Goal: Task Accomplishment & Management: Manage account settings

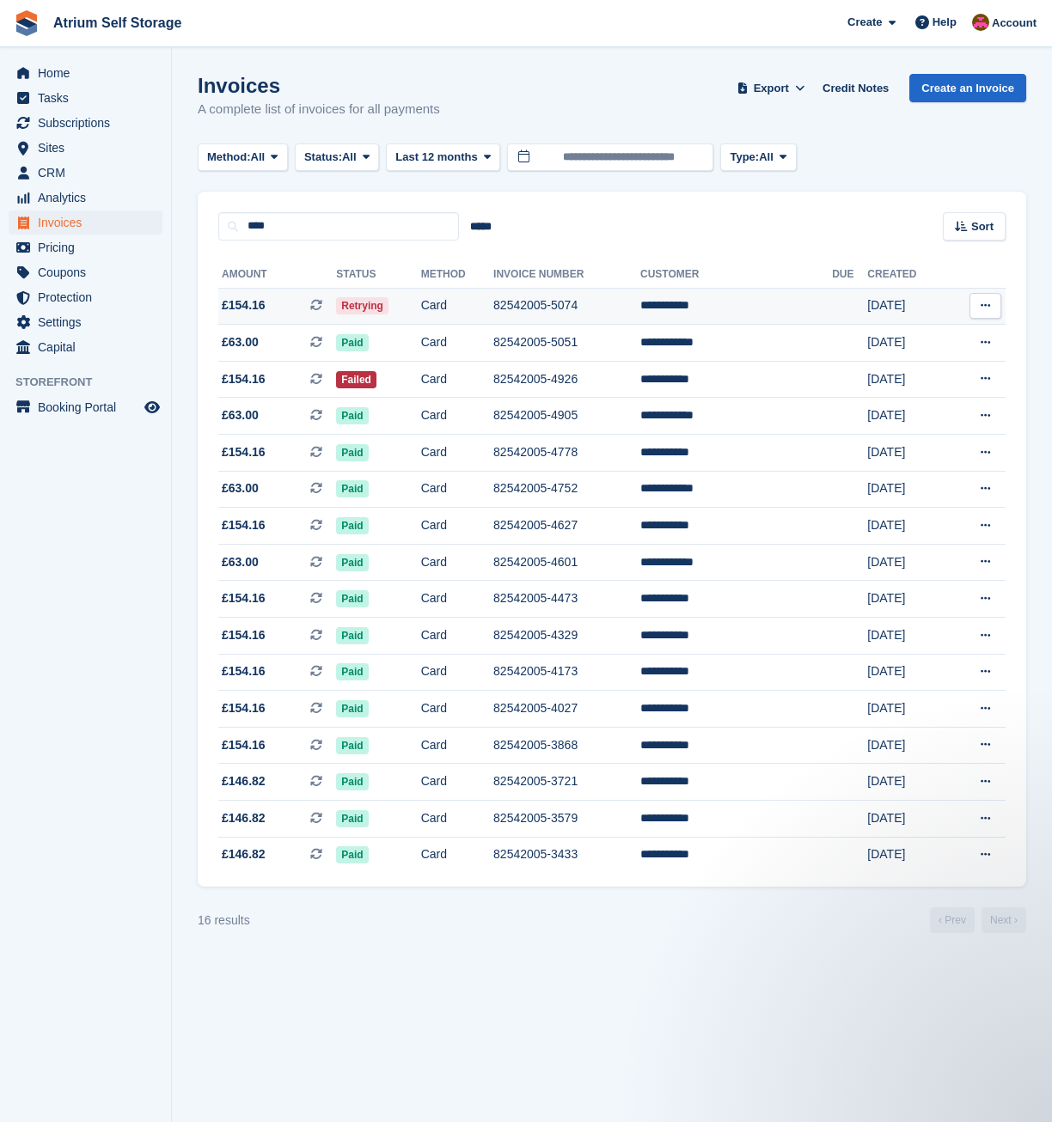
click at [442, 307] on td "Card" at bounding box center [457, 306] width 72 height 37
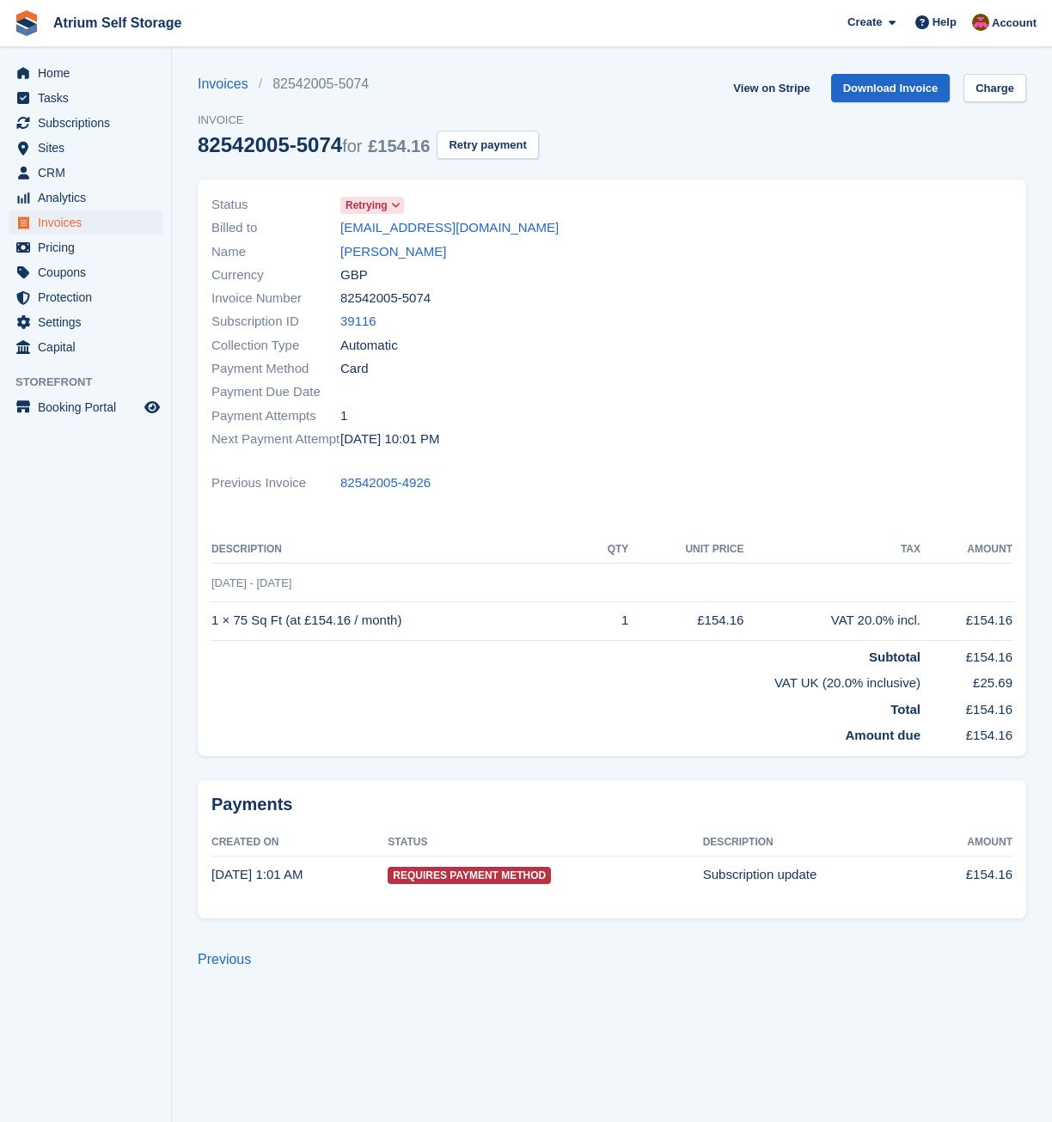
click at [393, 204] on icon at bounding box center [395, 205] width 9 height 10
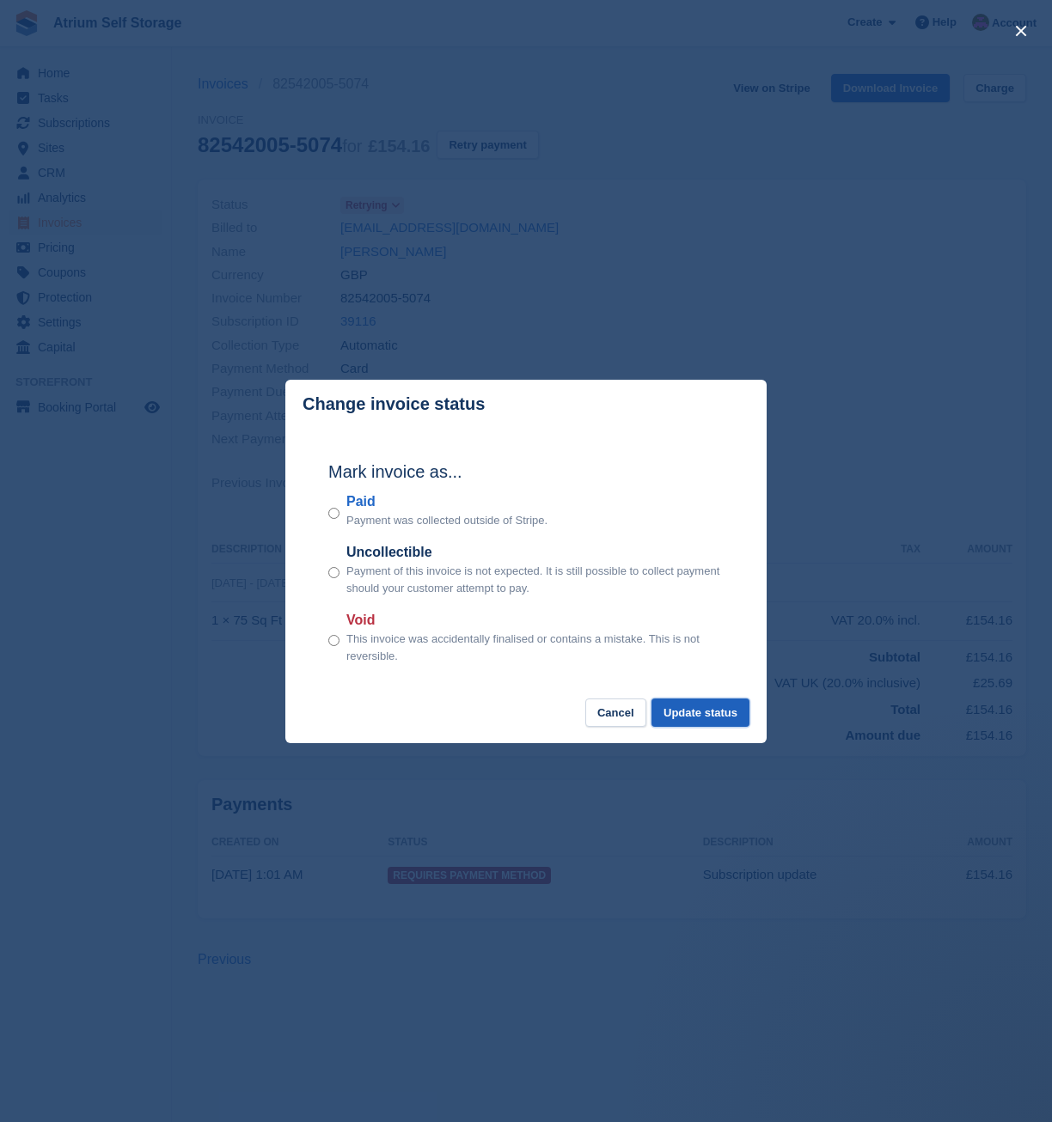
click at [705, 710] on button "Update status" at bounding box center [700, 712] width 98 height 28
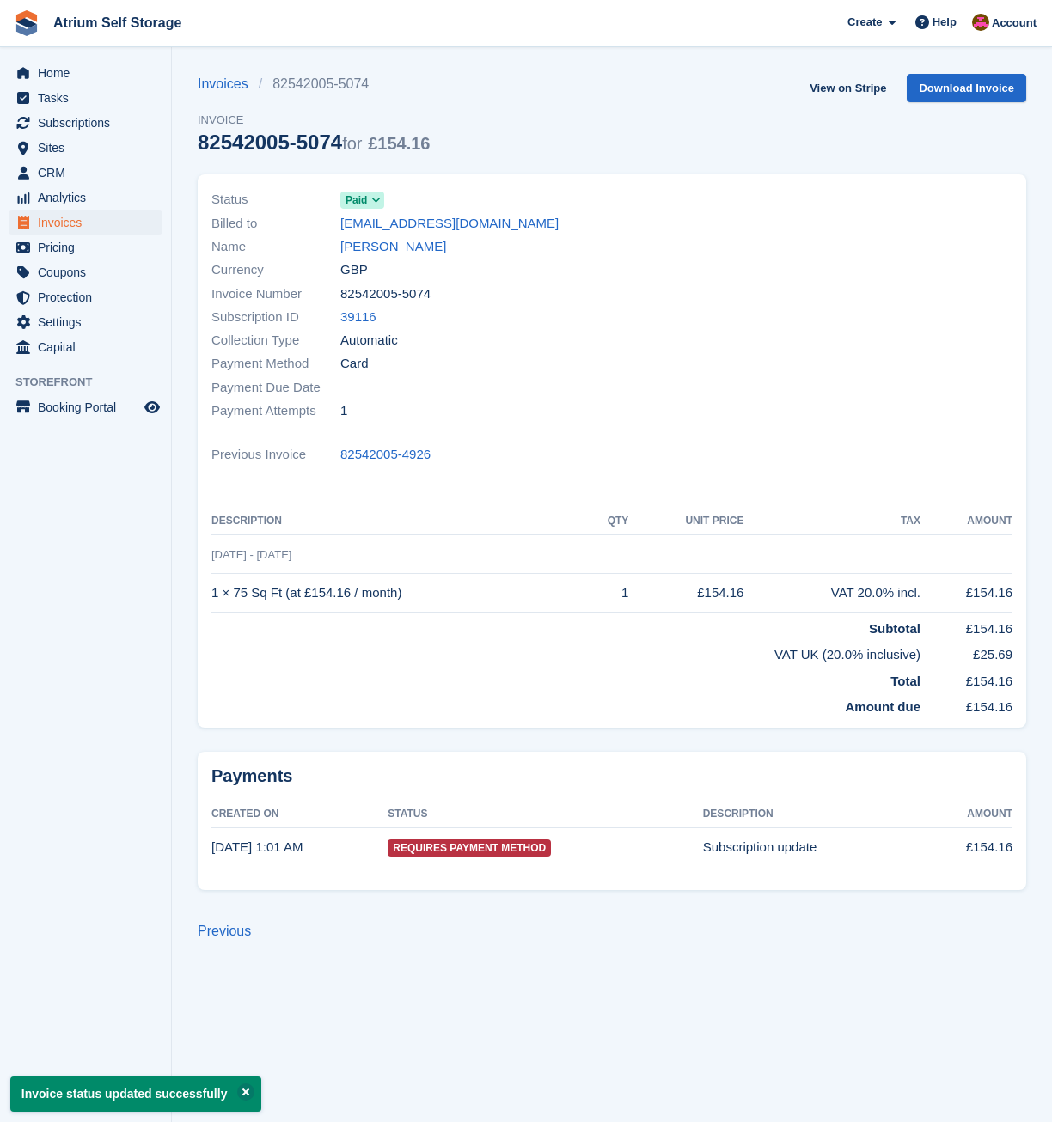
click at [376, 203] on icon at bounding box center [375, 200] width 9 height 10
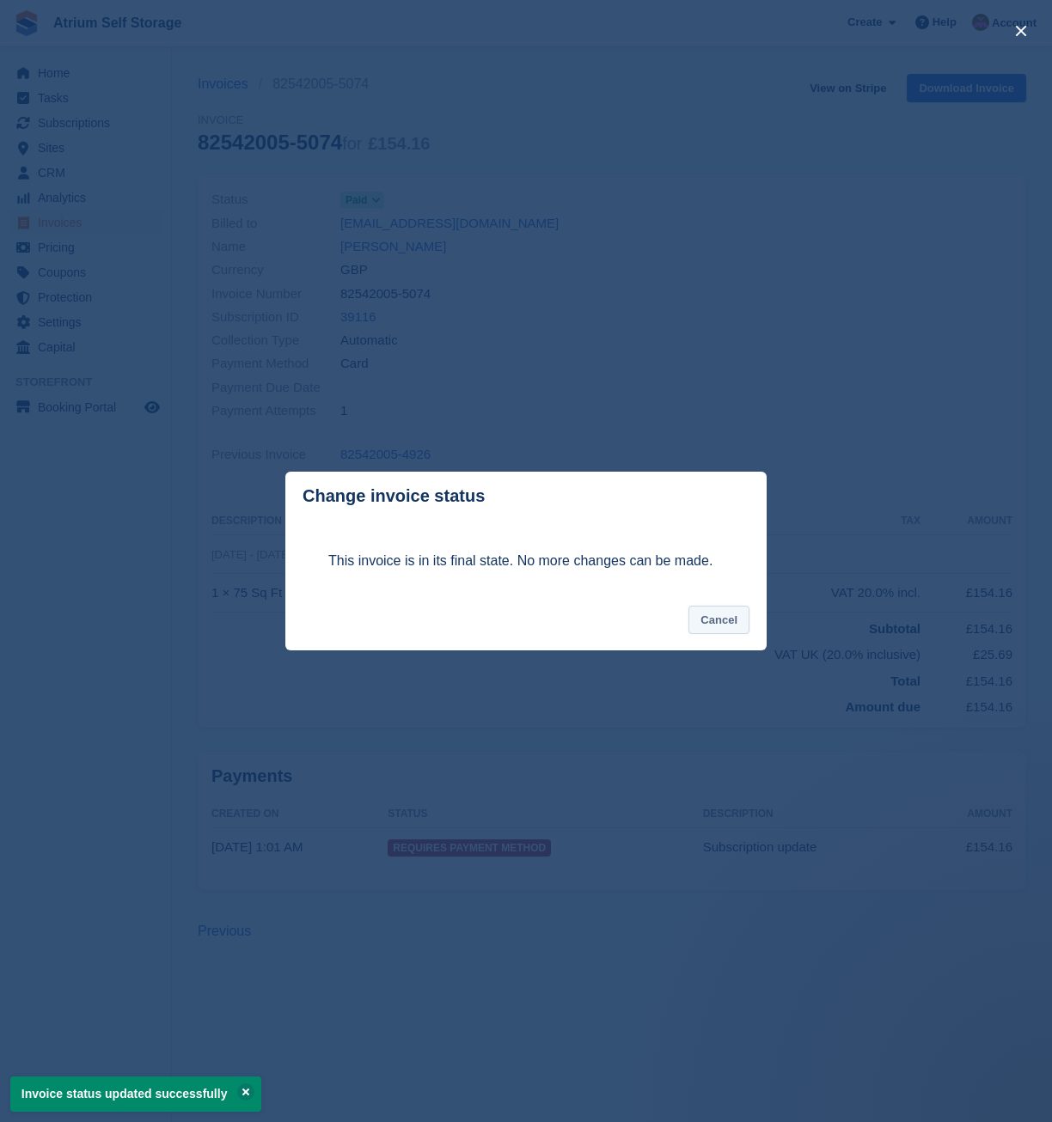
click at [734, 619] on button "Cancel" at bounding box center [718, 620] width 61 height 28
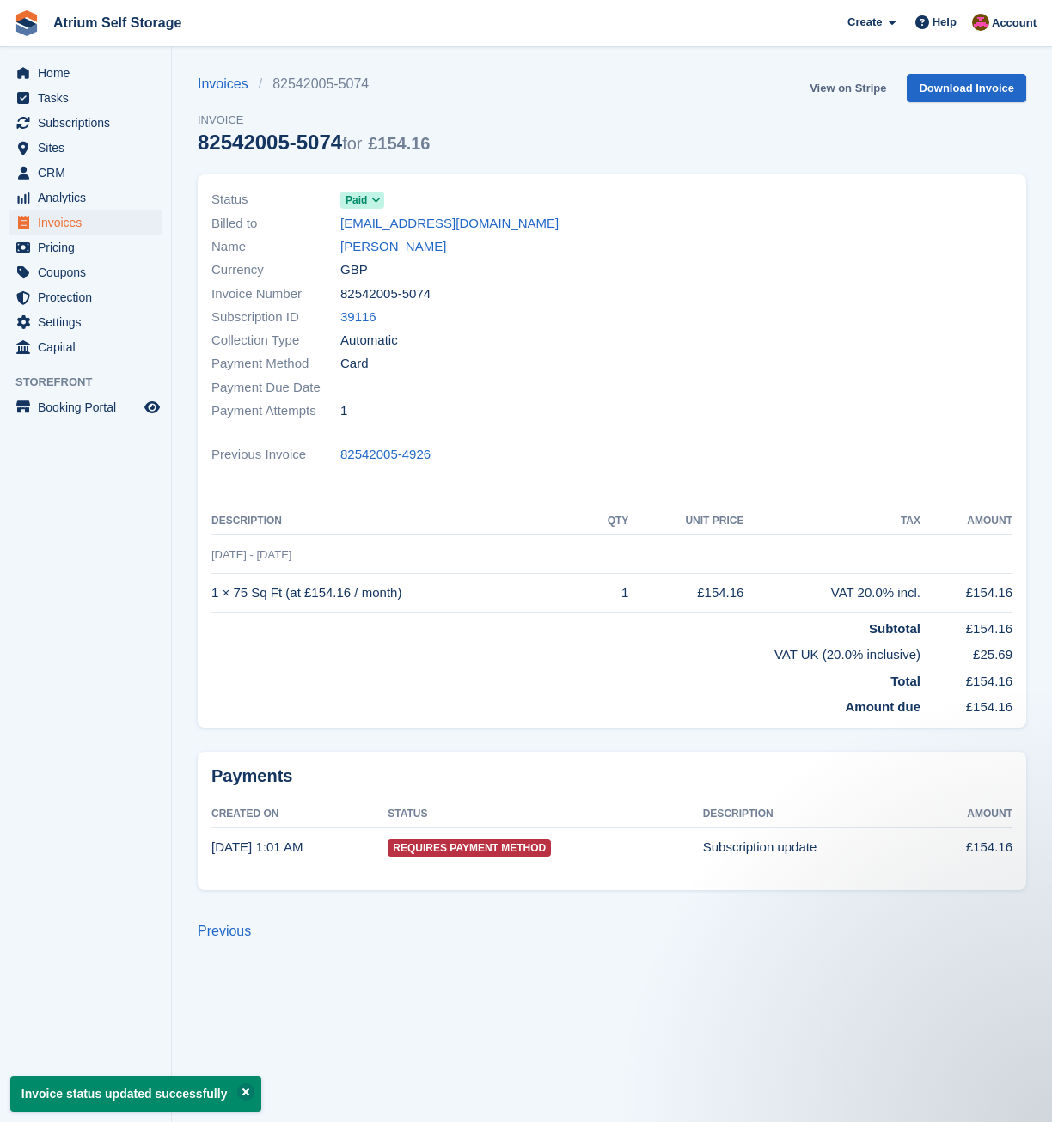
click at [850, 83] on link "View on Stripe" at bounding box center [847, 88] width 90 height 28
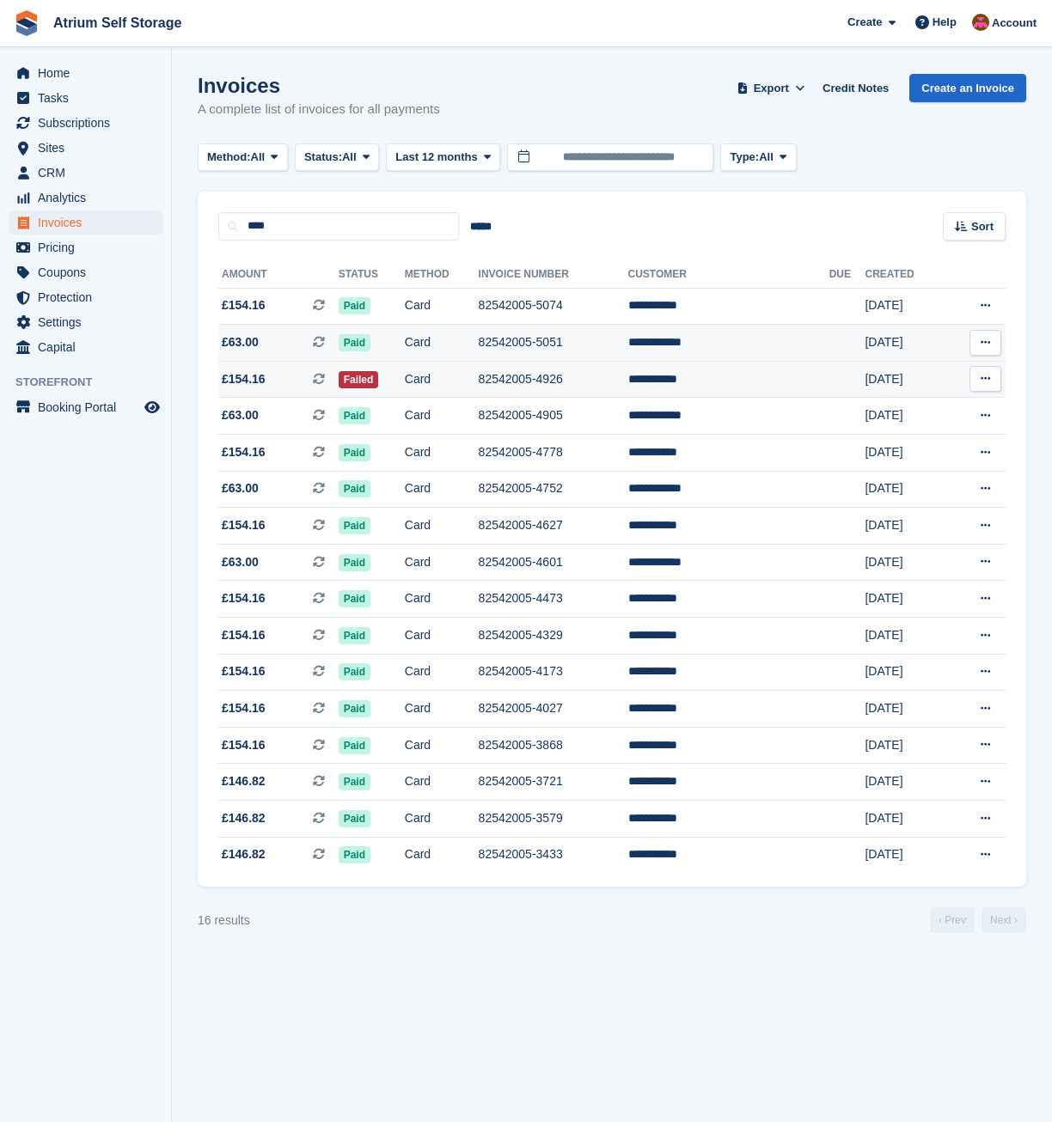
click at [405, 385] on td "Failed" at bounding box center [372, 379] width 66 height 37
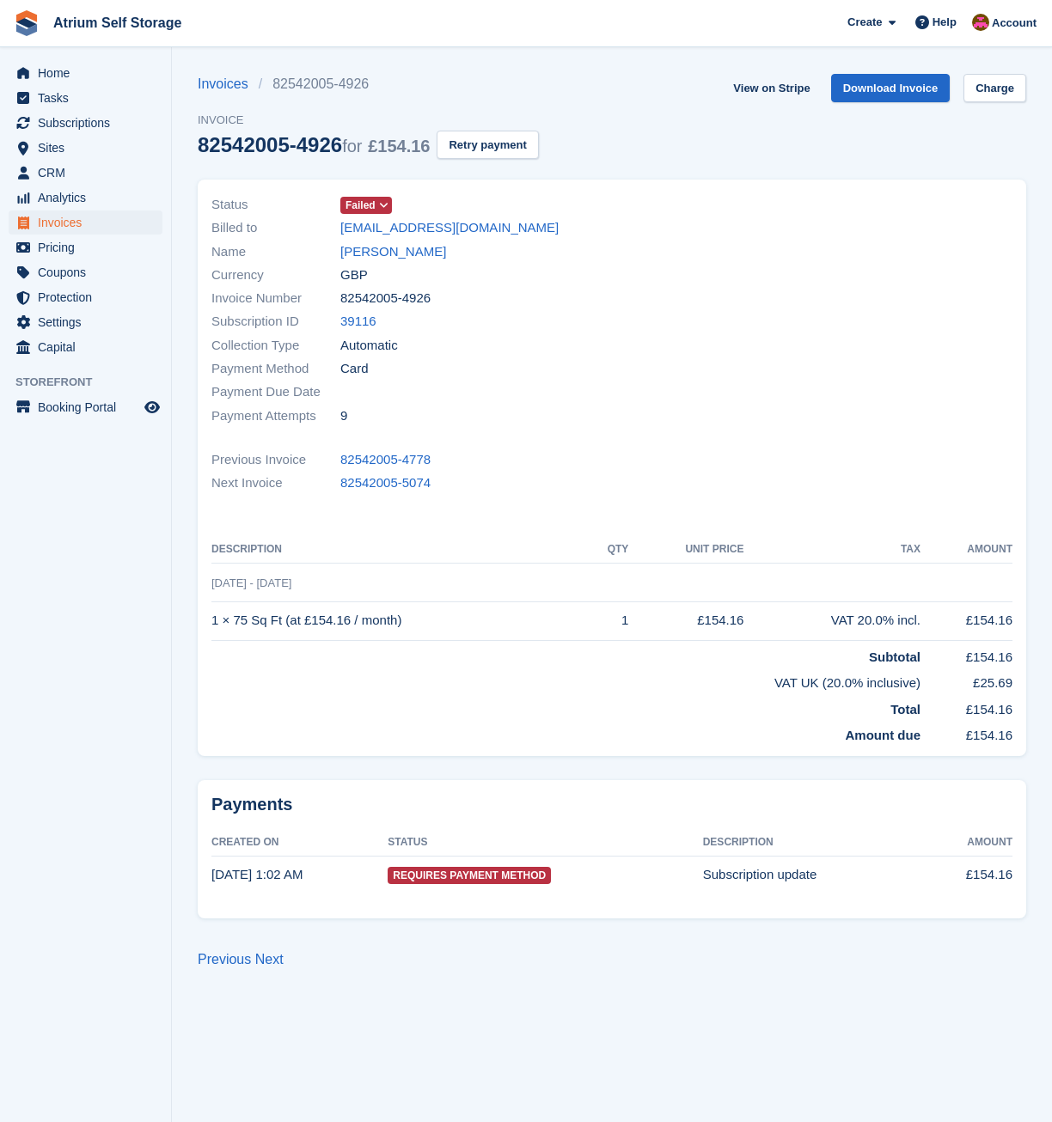
click at [383, 200] on icon at bounding box center [383, 205] width 9 height 10
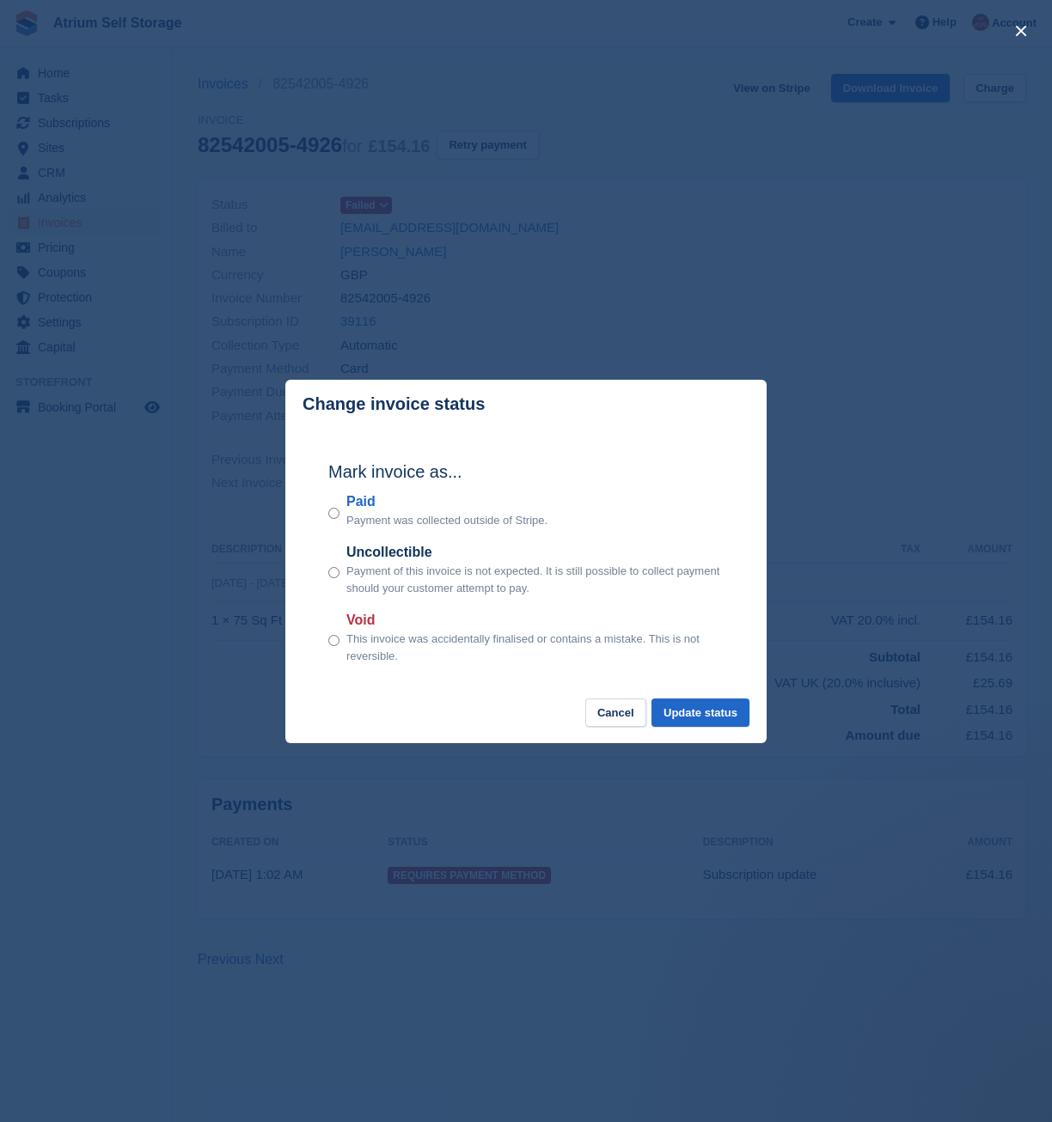
click at [357, 479] on div "Mark invoice as... Paid Payment was collected outside of Stripe. Uncollectible …" at bounding box center [526, 564] width 430 height 271
click at [686, 706] on button "Update status" at bounding box center [700, 712] width 98 height 28
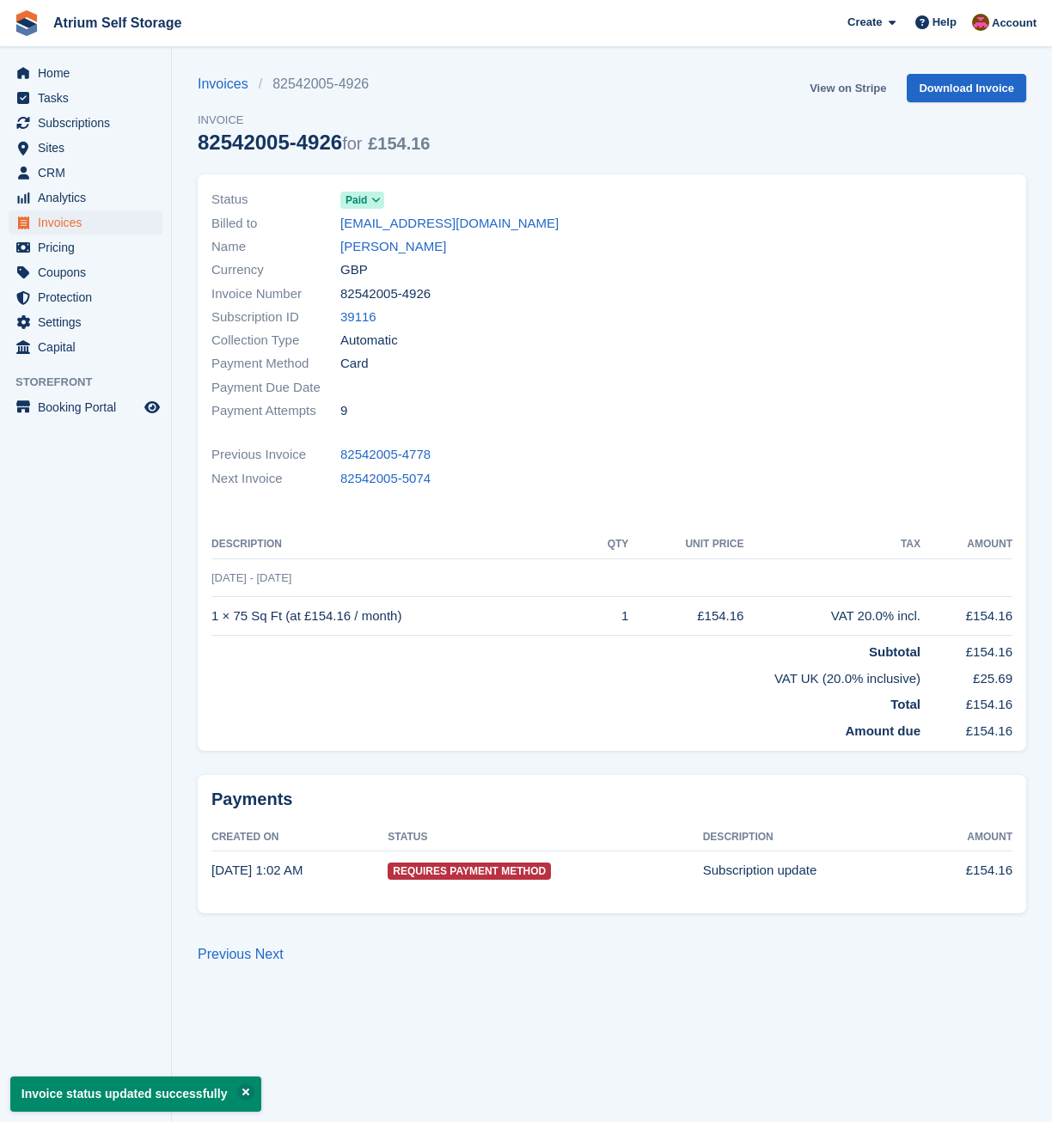
click at [857, 85] on link "View on Stripe" at bounding box center [847, 88] width 90 height 28
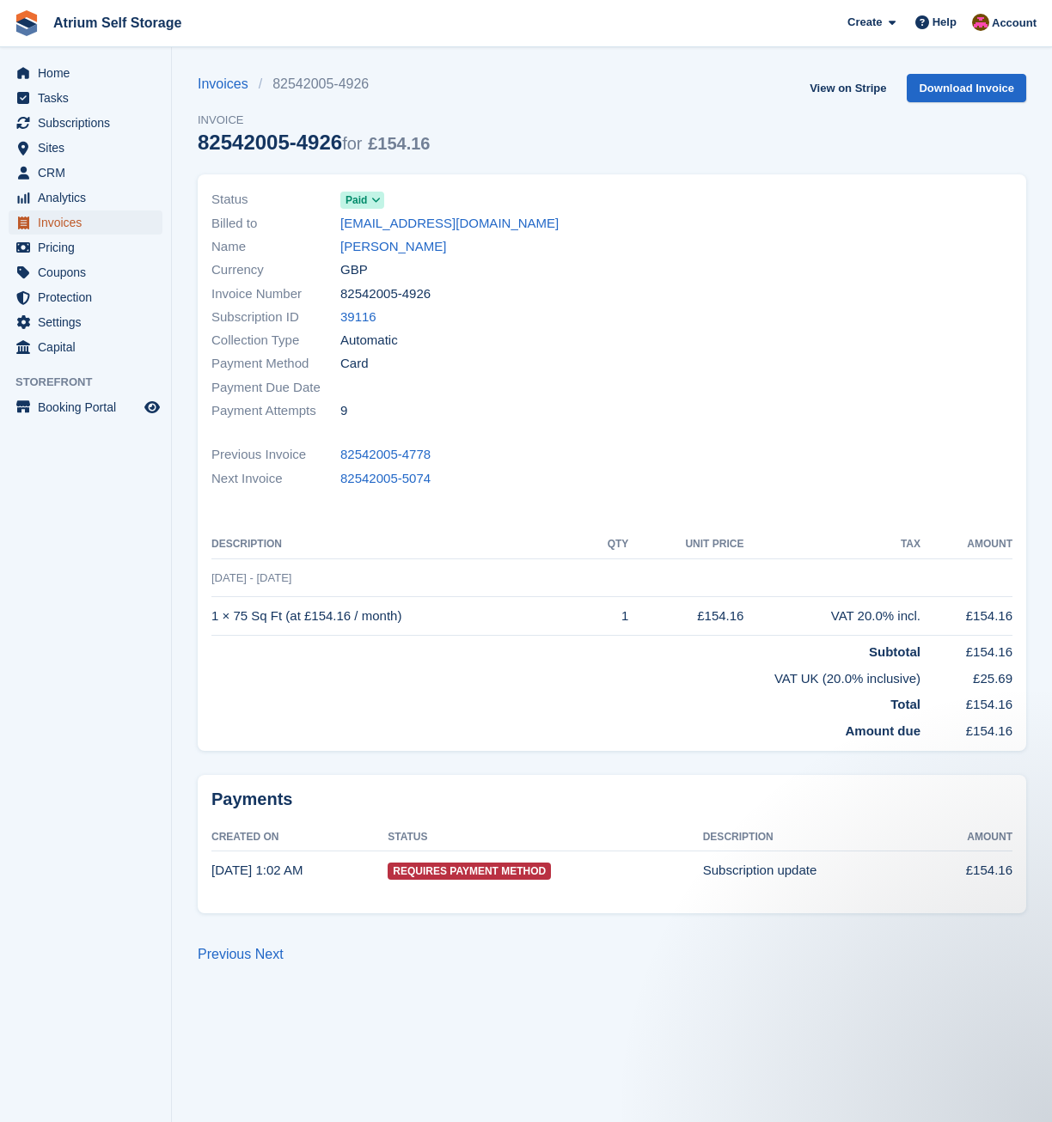
click at [64, 218] on span "Invoices" at bounding box center [89, 222] width 103 height 24
